Goal: Register for event/course

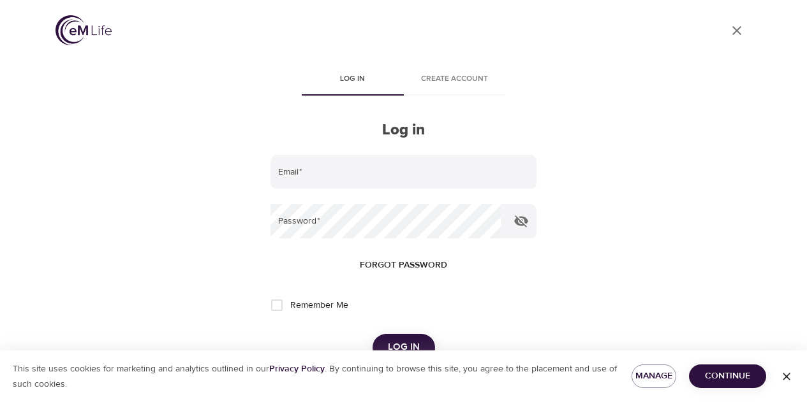
scroll to position [48, 0]
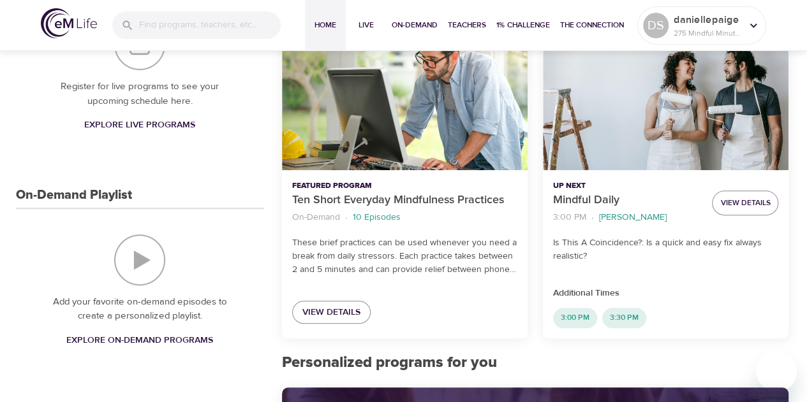
scroll to position [207, 0]
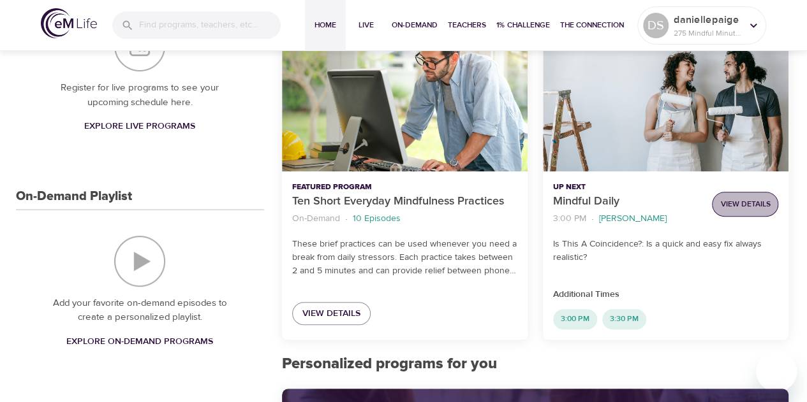
click at [755, 199] on span "View Details" at bounding box center [745, 204] width 50 height 13
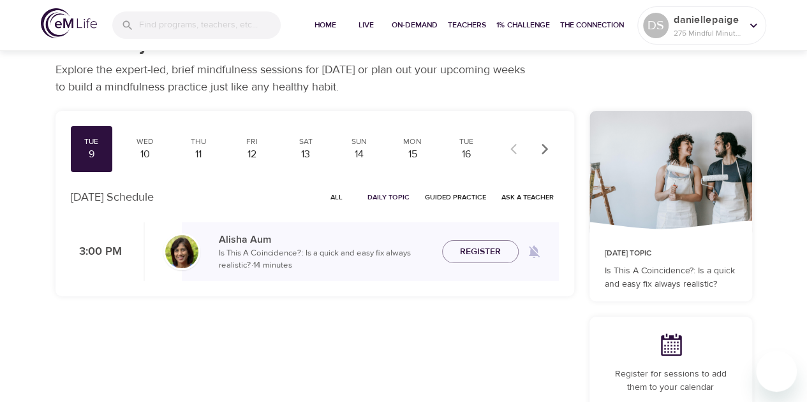
scroll to position [13, 0]
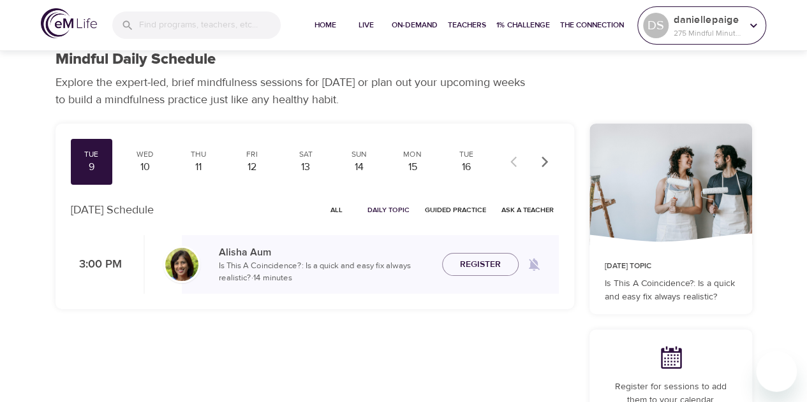
click at [696, 20] on p "daniellepaige" at bounding box center [707, 19] width 68 height 15
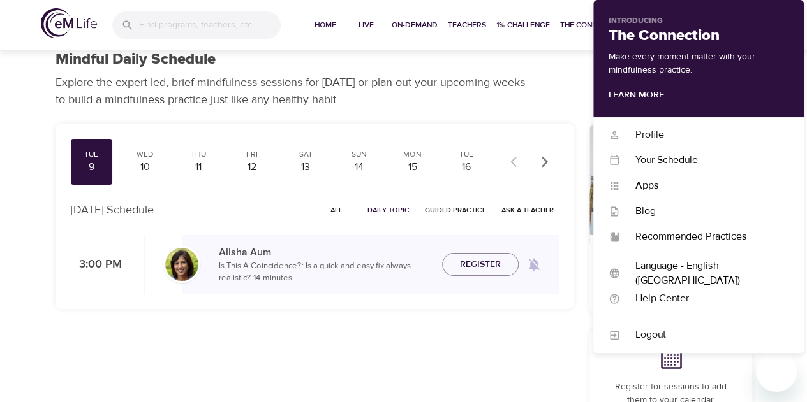
click at [696, 20] on p "Introducing" at bounding box center [698, 20] width 180 height 11
click at [474, 272] on span "Register" at bounding box center [480, 265] width 41 height 16
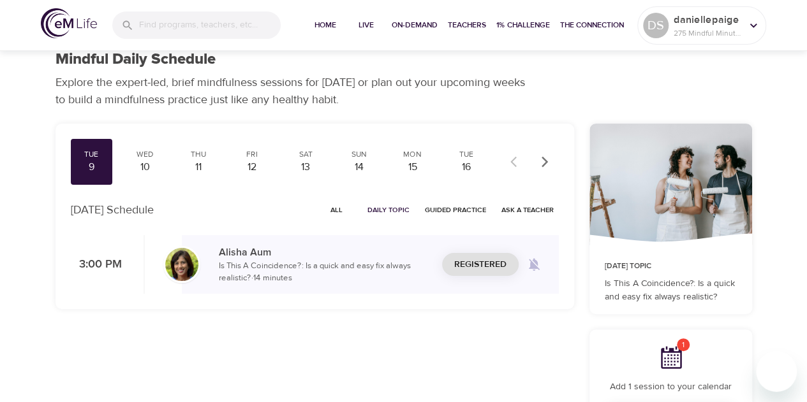
click at [673, 355] on icon at bounding box center [670, 358] width 26 height 26
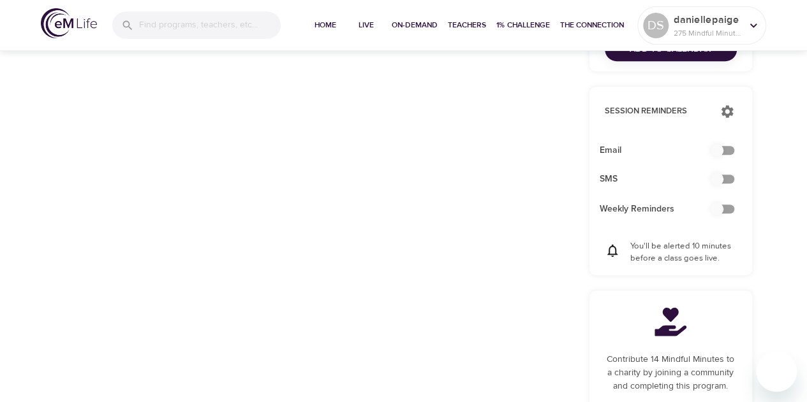
scroll to position [397, 0]
